Goal: Find specific page/section: Find specific page/section

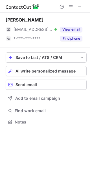
scroll to position [3, 3]
click at [82, 7] on span at bounding box center [80, 7] width 5 height 5
